Goal: Complete application form

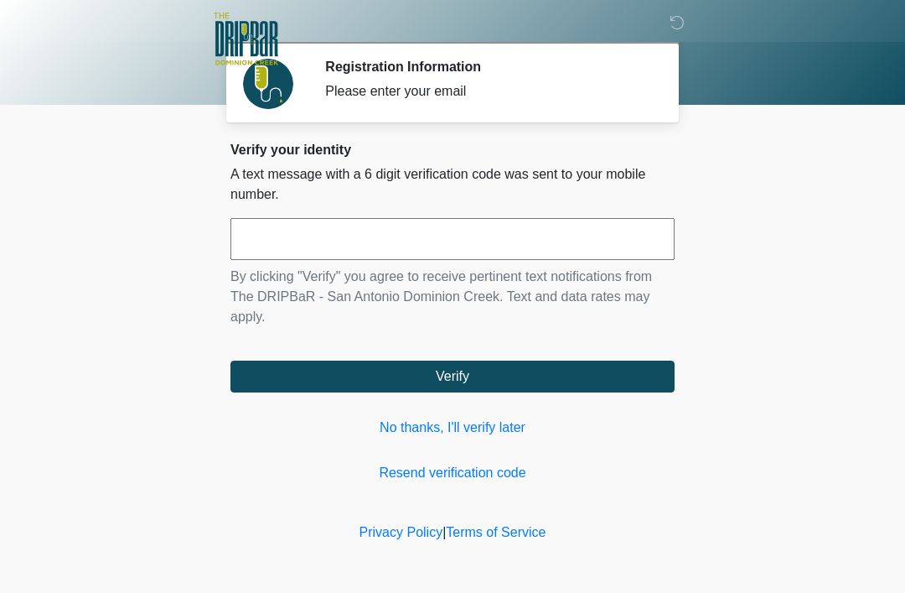
click at [554, 436] on link "No thanks, I'll verify later" at bounding box center [453, 427] width 444 height 20
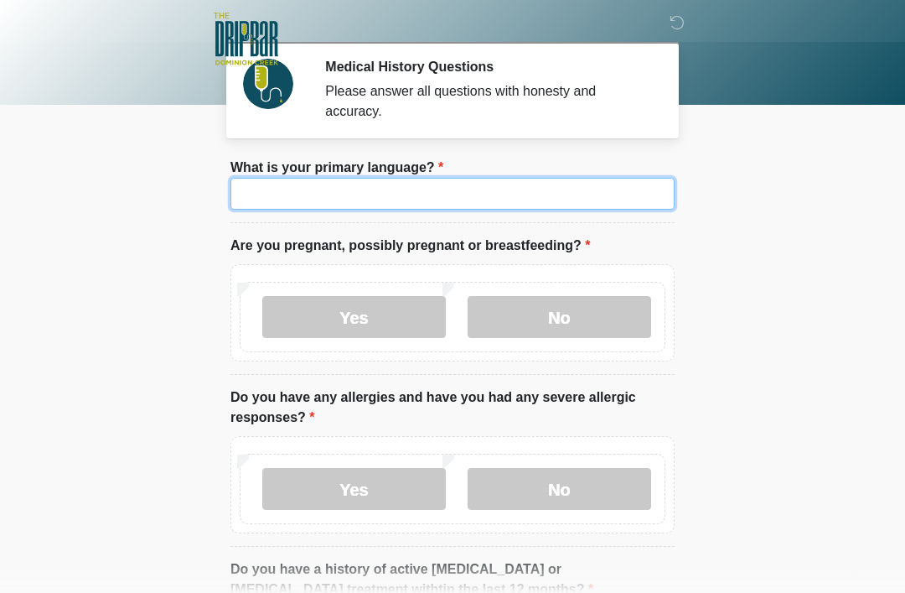
click at [520, 193] on input "What is your primary language?" at bounding box center [453, 194] width 444 height 32
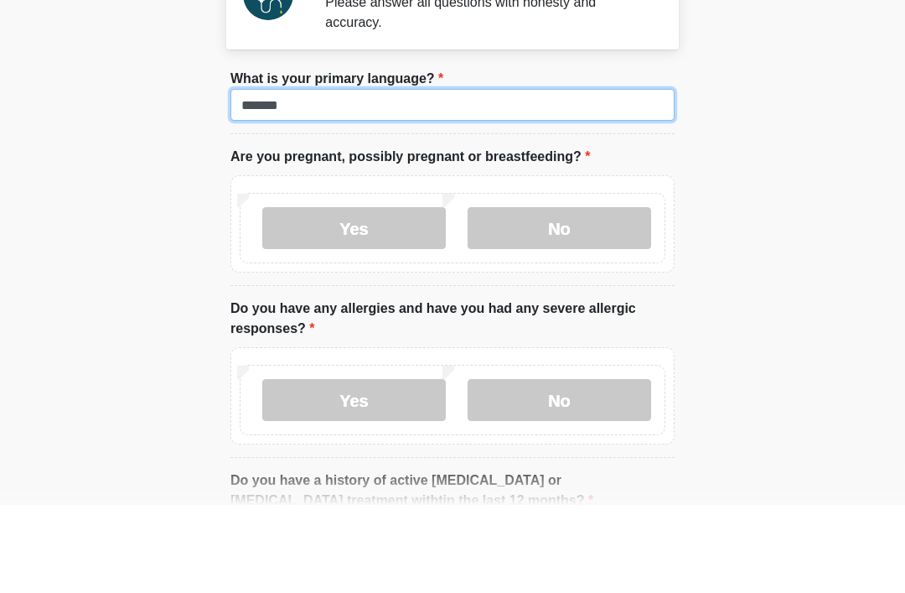
type input "*******"
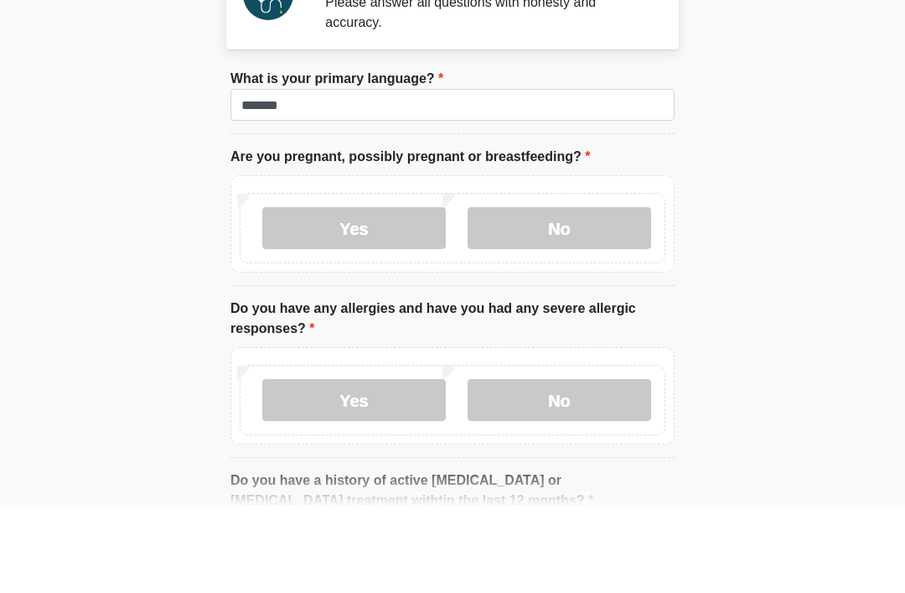
click at [535, 296] on label "No" at bounding box center [560, 317] width 184 height 42
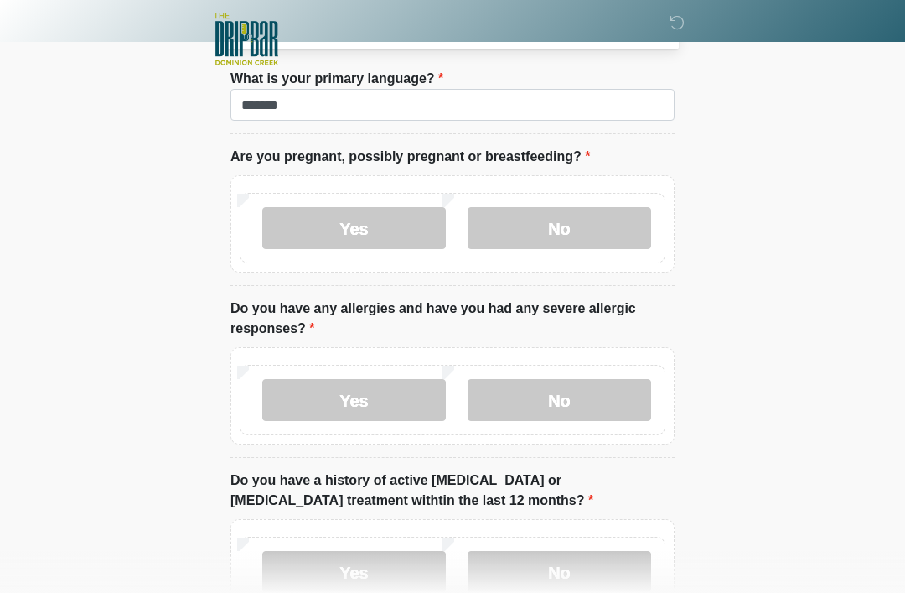
click at [579, 401] on label "No" at bounding box center [560, 400] width 184 height 42
click at [569, 579] on label "No" at bounding box center [560, 572] width 184 height 42
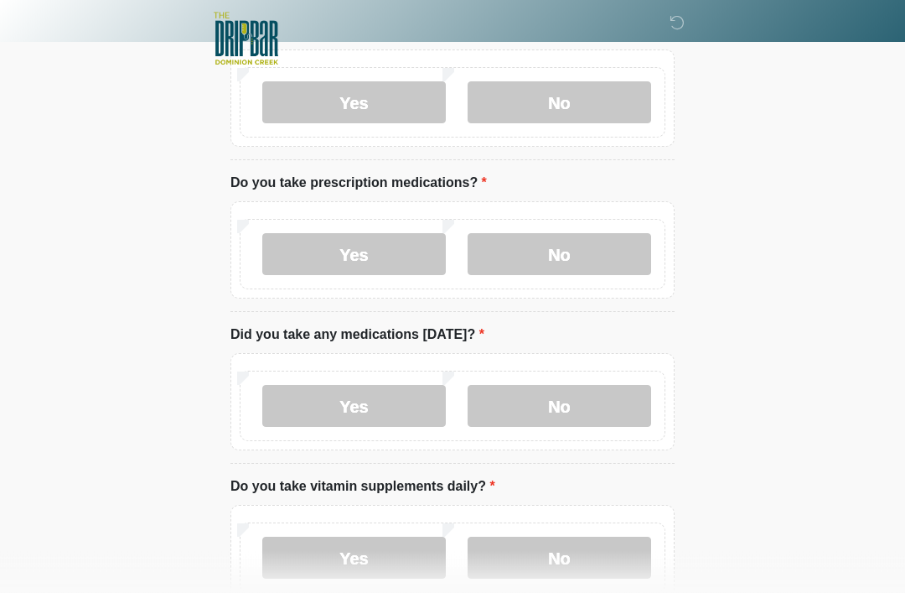
scroll to position [558, 0]
click at [578, 265] on label "No" at bounding box center [560, 254] width 184 height 42
click at [568, 400] on label "No" at bounding box center [560, 406] width 184 height 42
click at [565, 559] on label "No" at bounding box center [560, 557] width 184 height 42
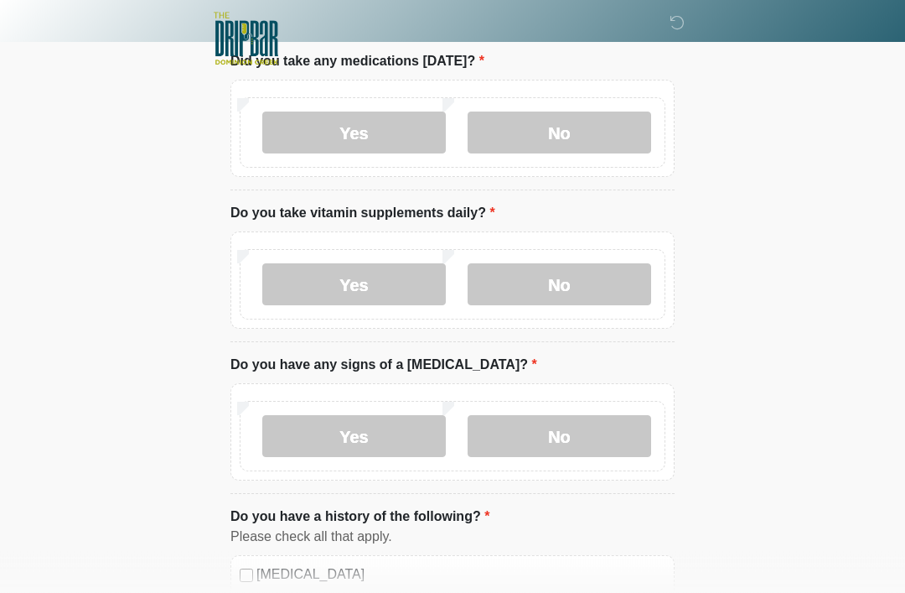
click at [563, 426] on label "No" at bounding box center [560, 437] width 184 height 42
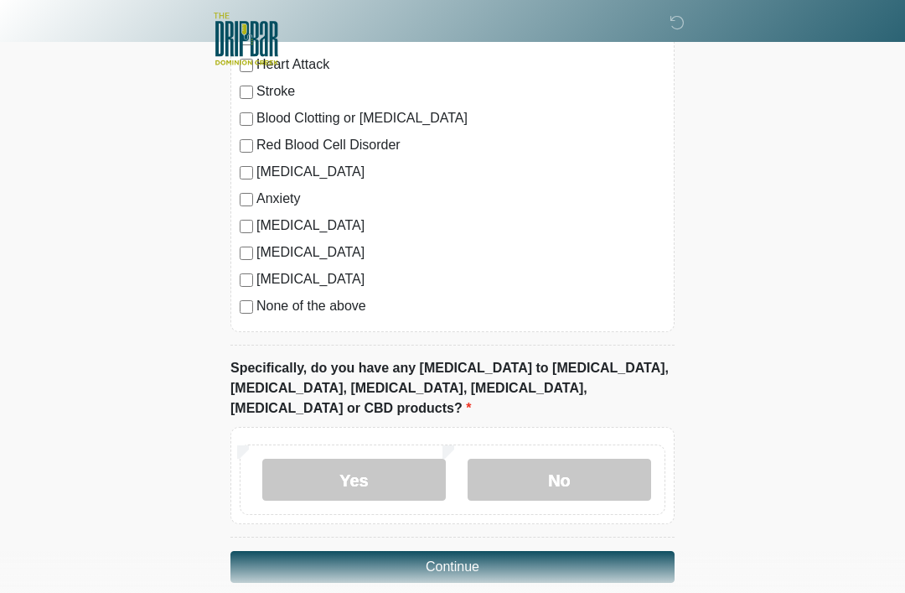
scroll to position [1397, 0]
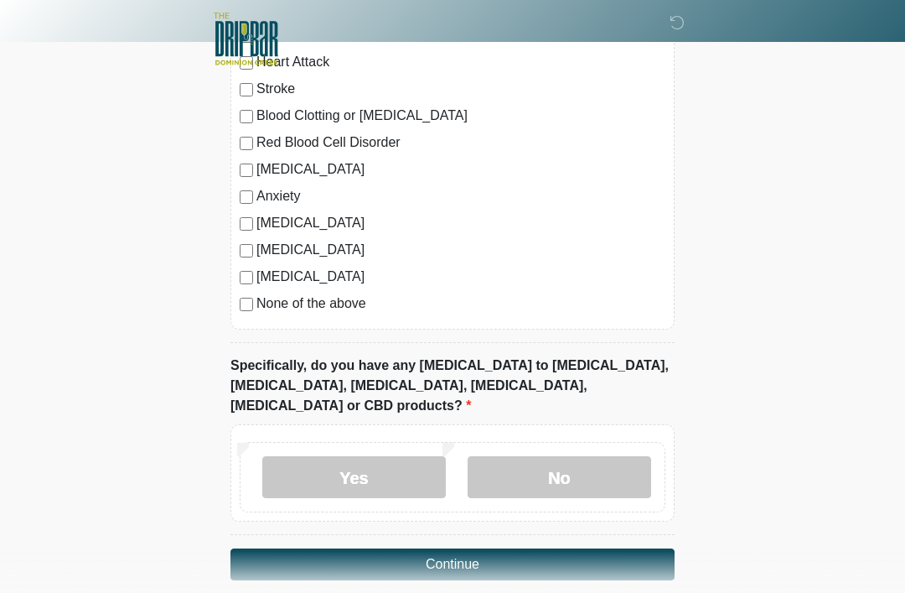
click at [587, 463] on label "No" at bounding box center [560, 477] width 184 height 42
click at [531, 548] on button "Continue" at bounding box center [453, 564] width 444 height 32
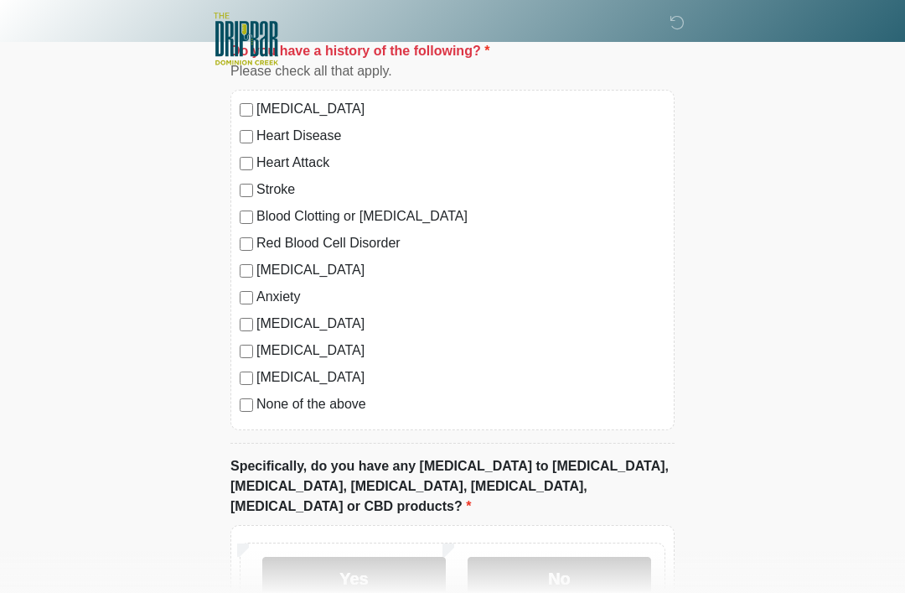
scroll to position [1397, 0]
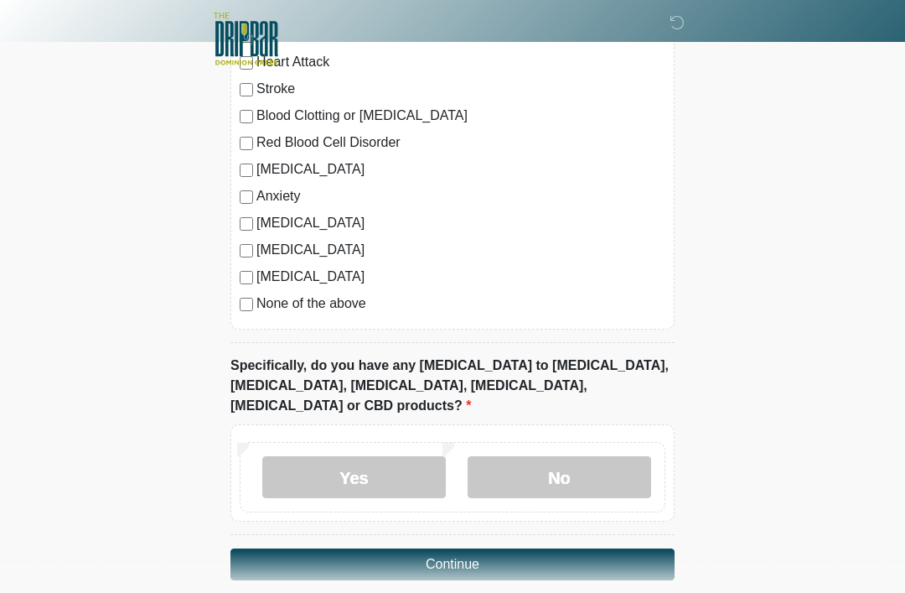
click at [542, 548] on button "Continue" at bounding box center [453, 564] width 444 height 32
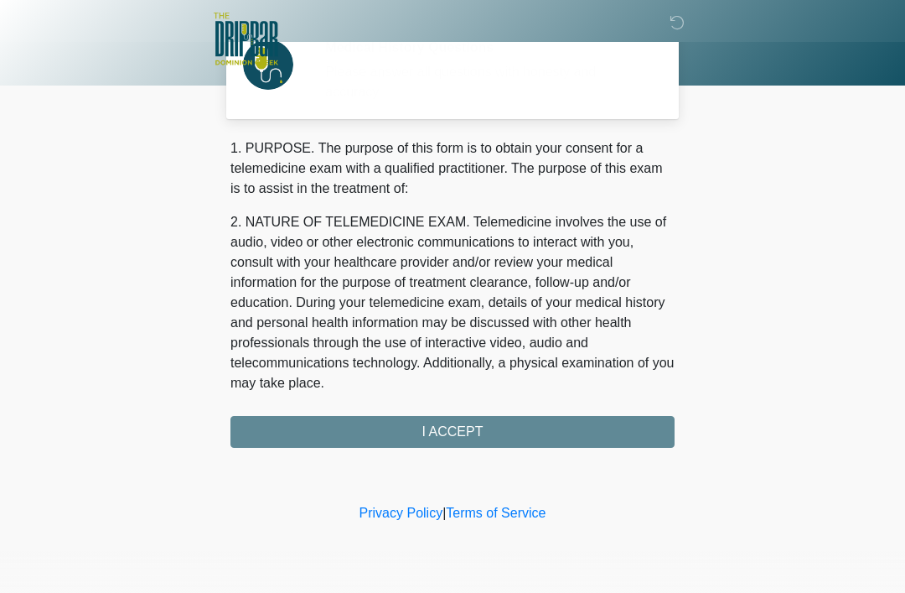
scroll to position [0, 0]
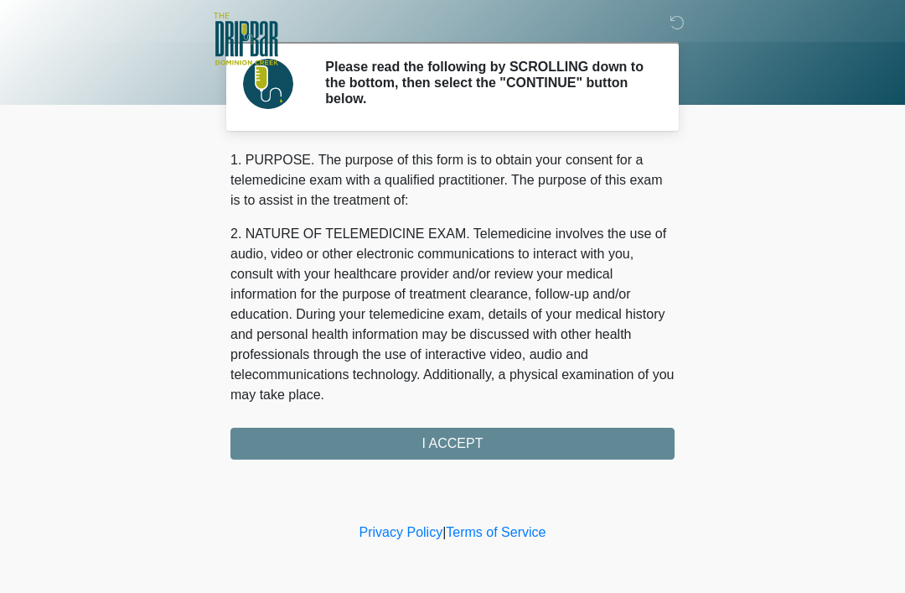
click at [579, 442] on div "1. PURPOSE. The purpose of this form is to obtain your consent for a telemedici…" at bounding box center [453, 304] width 444 height 309
click at [490, 437] on div "1. PURPOSE. The purpose of this form is to obtain your consent for a telemedici…" at bounding box center [453, 304] width 444 height 309
click at [416, 443] on div "1. PURPOSE. The purpose of this form is to obtain your consent for a telemedici…" at bounding box center [453, 304] width 444 height 309
click at [531, 319] on p "2. NATURE OF TELEMEDICINE EXAM. Telemedicine involves the use of audio, video o…" at bounding box center [453, 314] width 444 height 181
click at [542, 314] on p "2. NATURE OF TELEMEDICINE EXAM. Telemedicine involves the use of audio, video o…" at bounding box center [453, 314] width 444 height 181
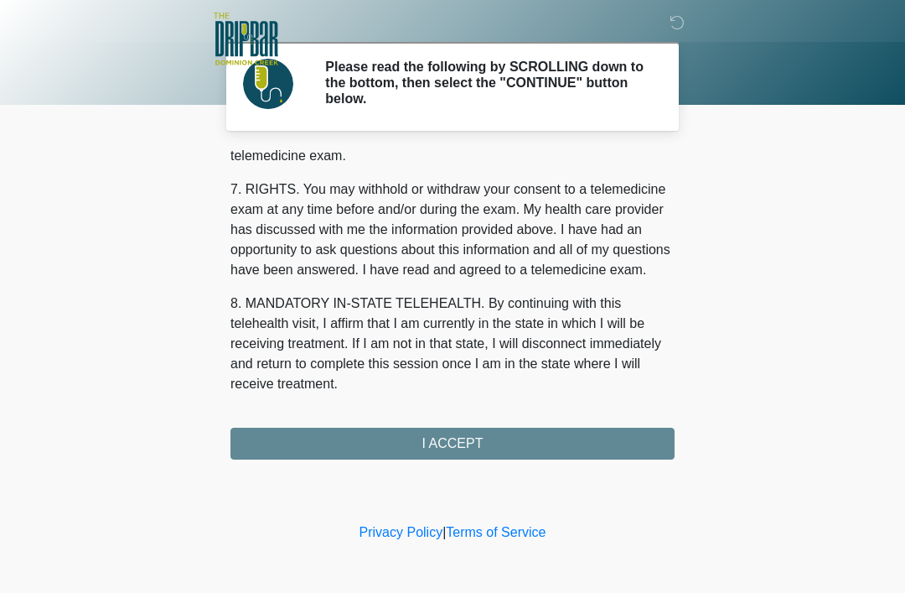
click at [461, 448] on div "1. PURPOSE. The purpose of this form is to obtain your consent for a telemedici…" at bounding box center [453, 304] width 444 height 309
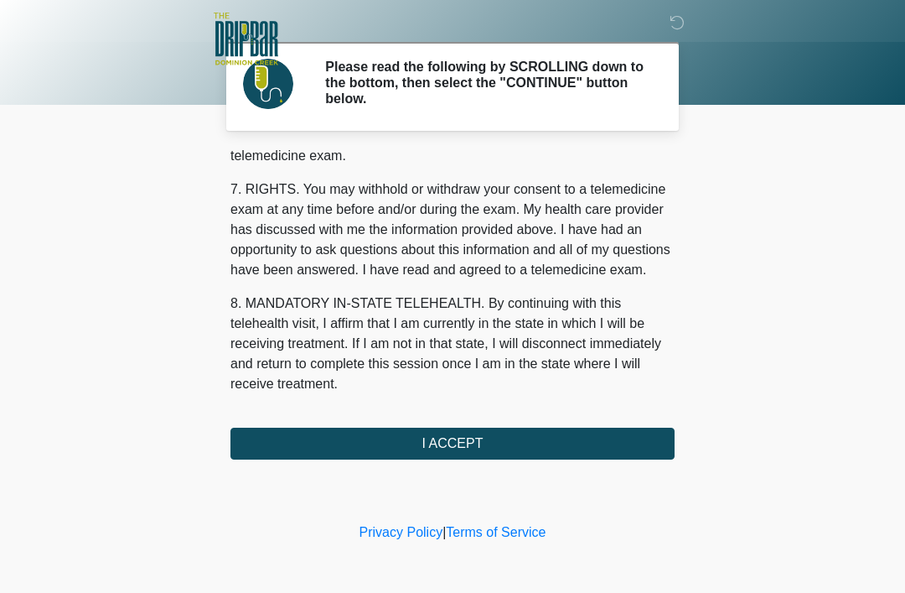
click at [474, 446] on button "I ACCEPT" at bounding box center [453, 444] width 444 height 32
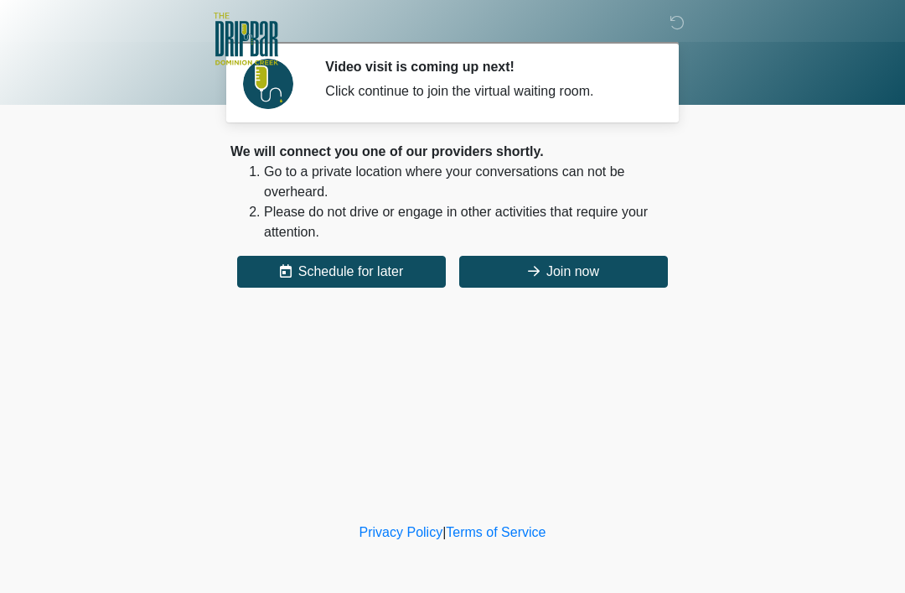
click at [593, 281] on button "Join now" at bounding box center [563, 272] width 209 height 32
